Goal: Information Seeking & Learning: Compare options

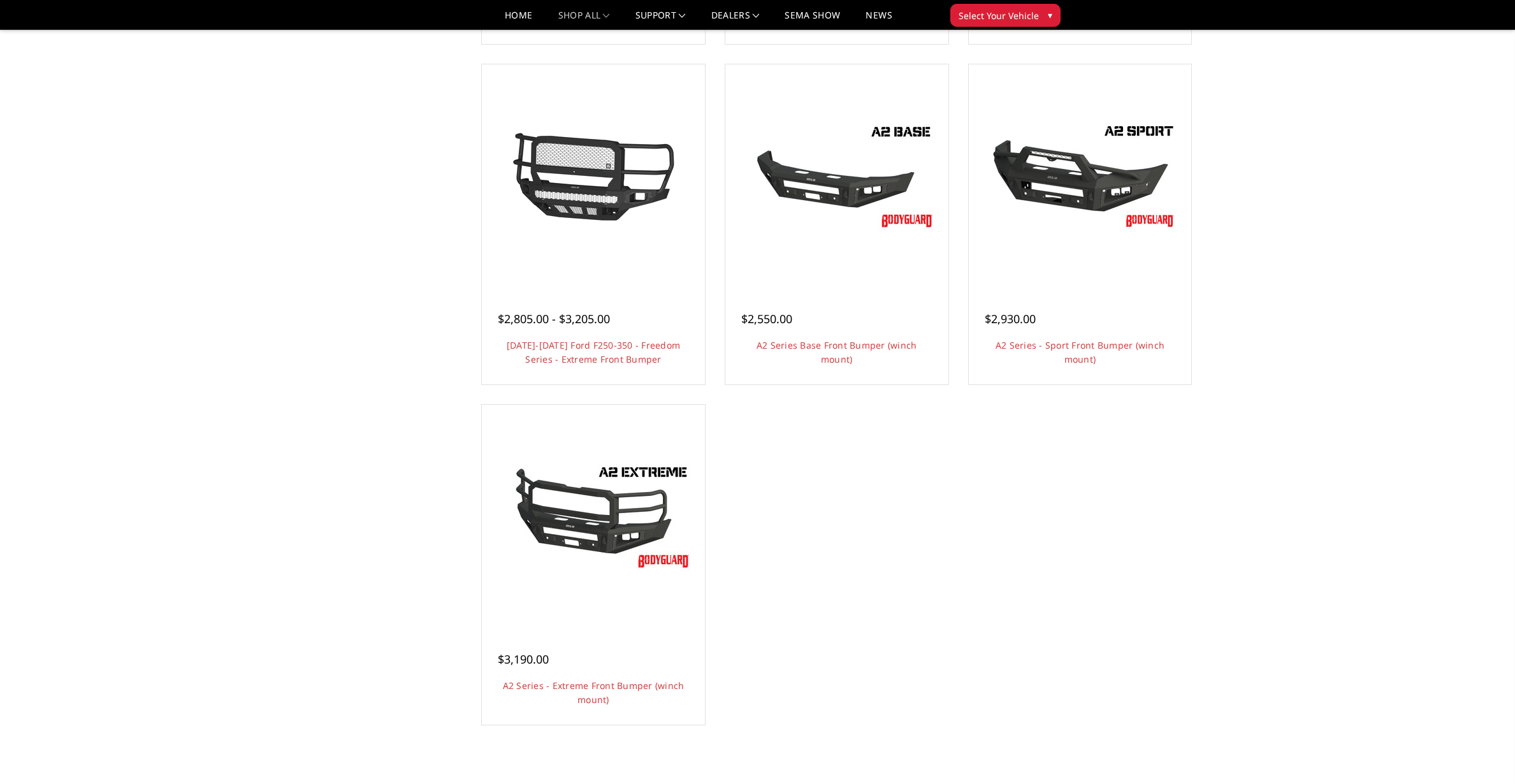
scroll to position [776, 0]
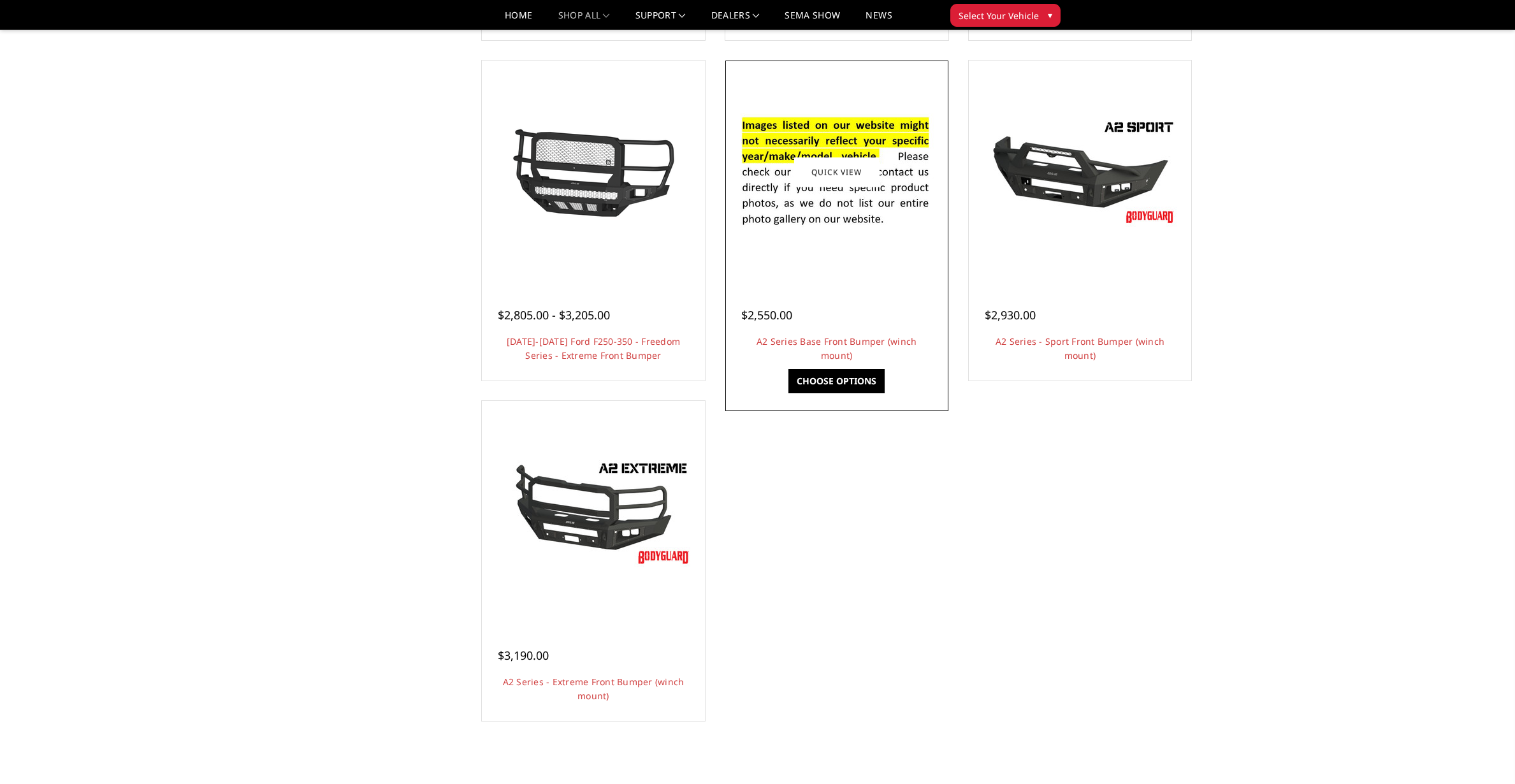
click at [865, 198] on img at bounding box center [837, 172] width 204 height 139
